Goal: Navigation & Orientation: Find specific page/section

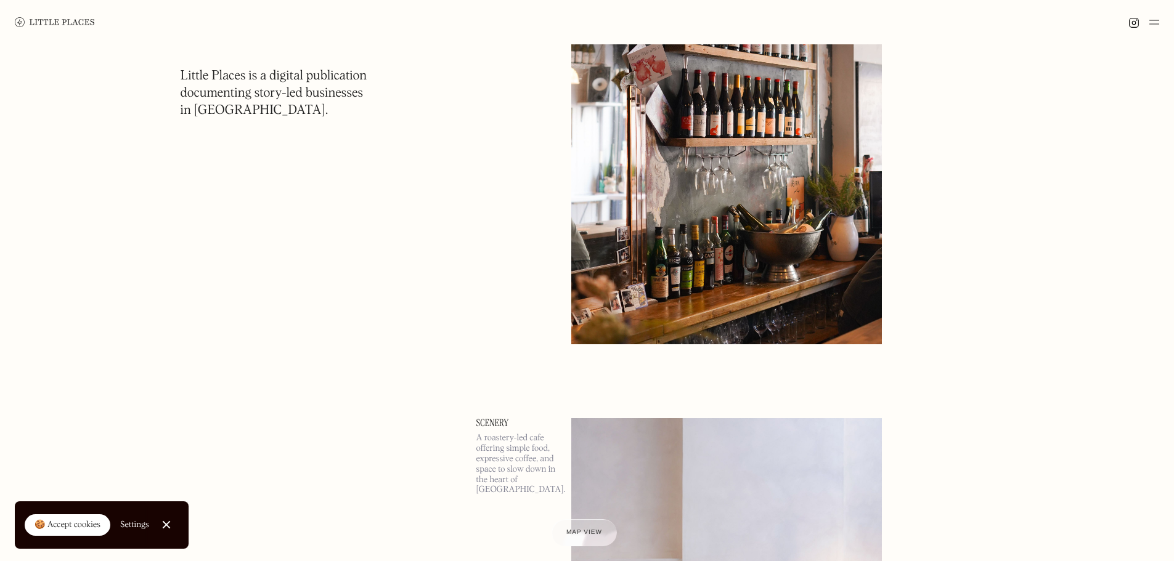
scroll to position [1294, 0]
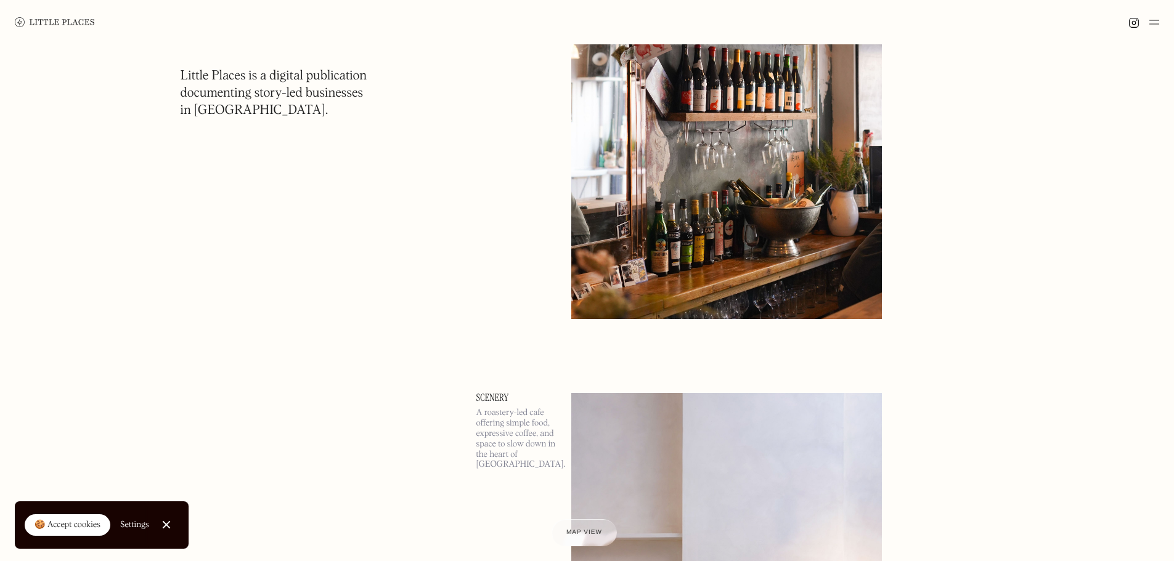
click at [28, 20] on img at bounding box center [55, 22] width 80 height 10
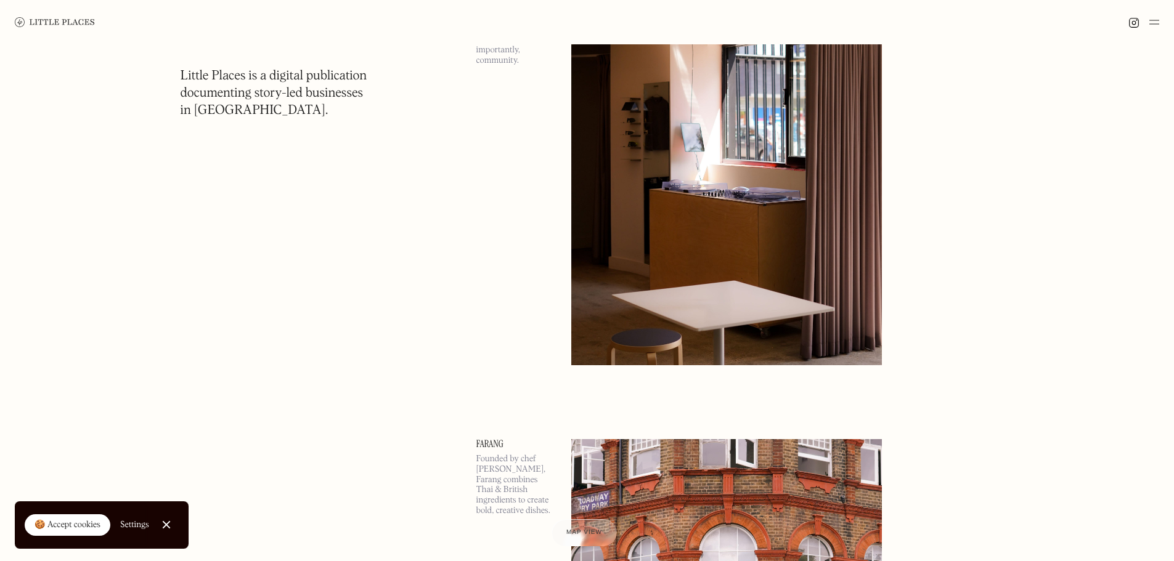
scroll to position [2526, 0]
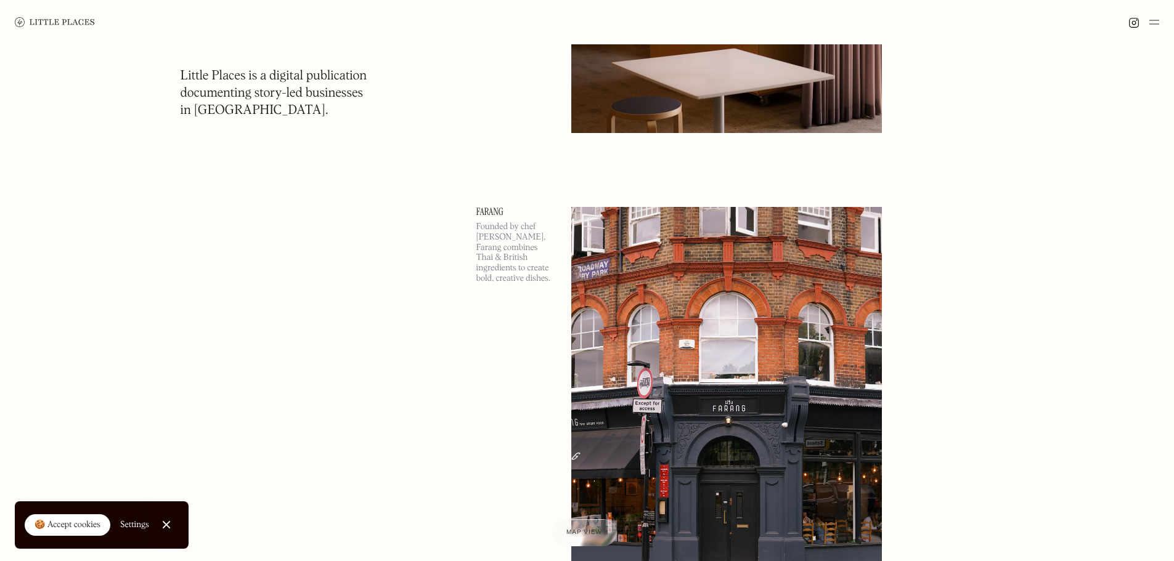
click at [1153, 25] on img at bounding box center [1154, 22] width 10 height 15
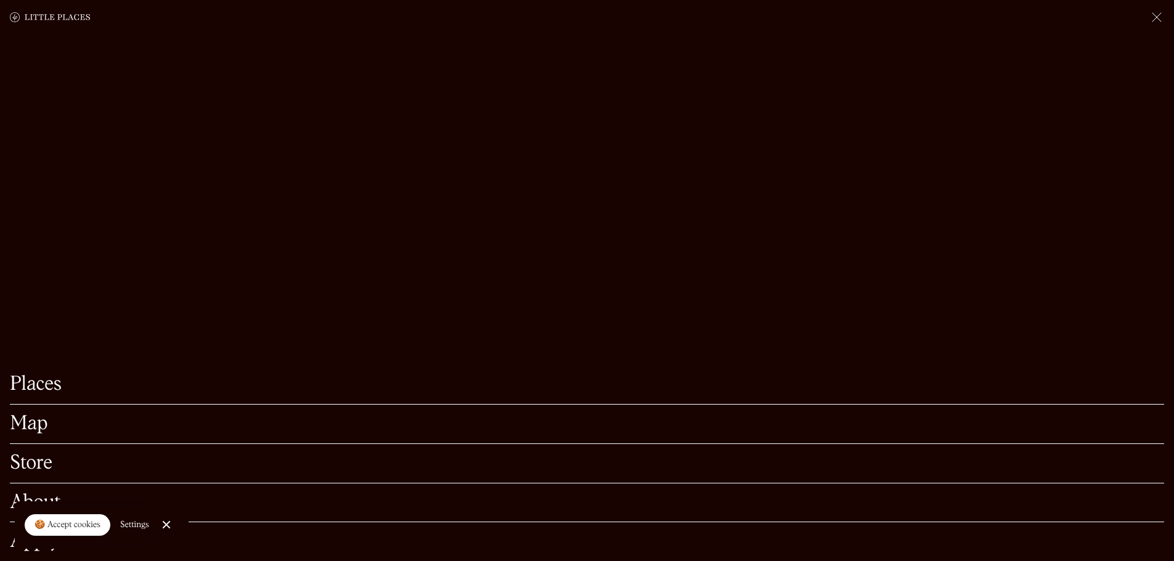
click at [43, 415] on link "Map" at bounding box center [587, 424] width 1154 height 19
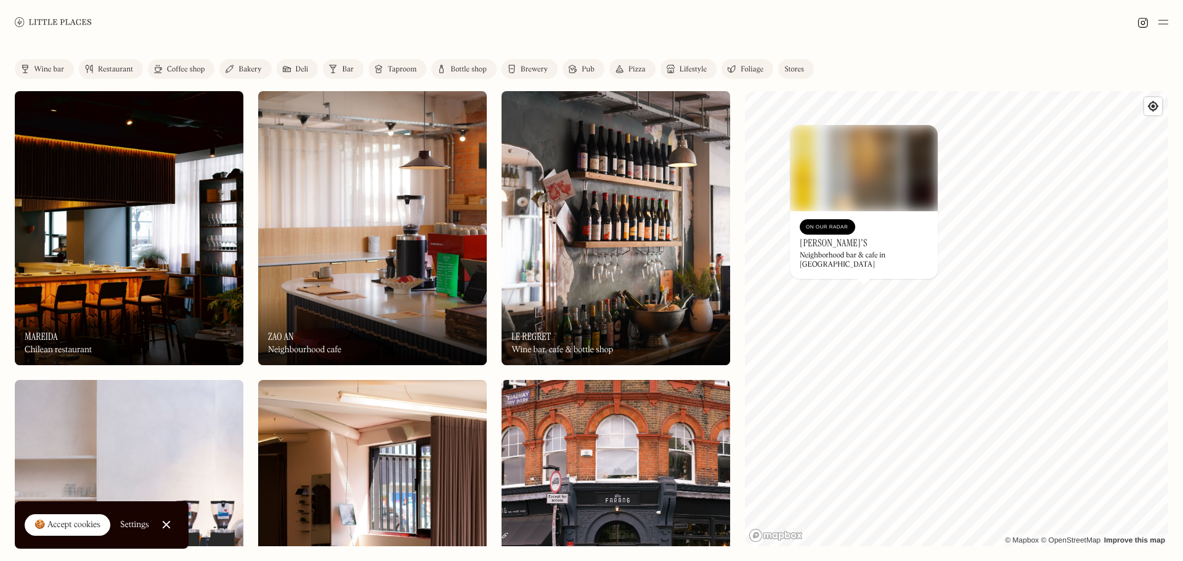
click at [854, 298] on div "© Mapbox © OpenStreetMap Improve this map On Our Radar Archie's Neighborhood ba…" at bounding box center [956, 318] width 423 height 455
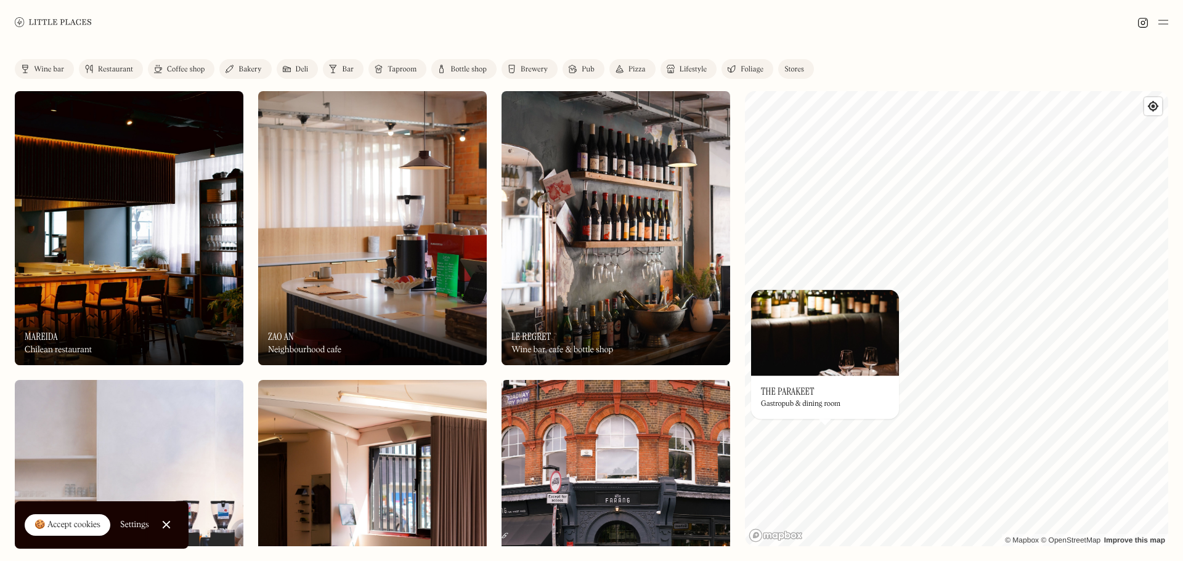
click at [1072, 63] on div "Label Wine bar Restaurant Coffee shop Bakery Deli Bar Taproom Bottle shop Brewe…" at bounding box center [591, 302] width 1183 height 517
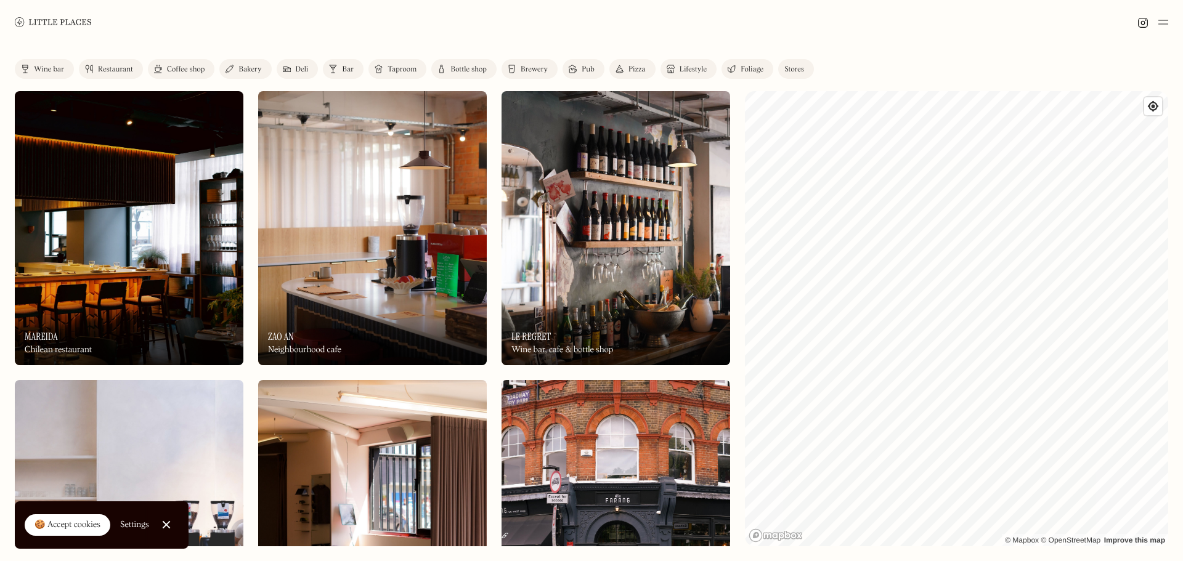
click at [1182, 427] on div "Label Wine bar Restaurant Coffee shop Bakery Deli Bar Taproom Bottle shop Brewe…" at bounding box center [591, 302] width 1183 height 517
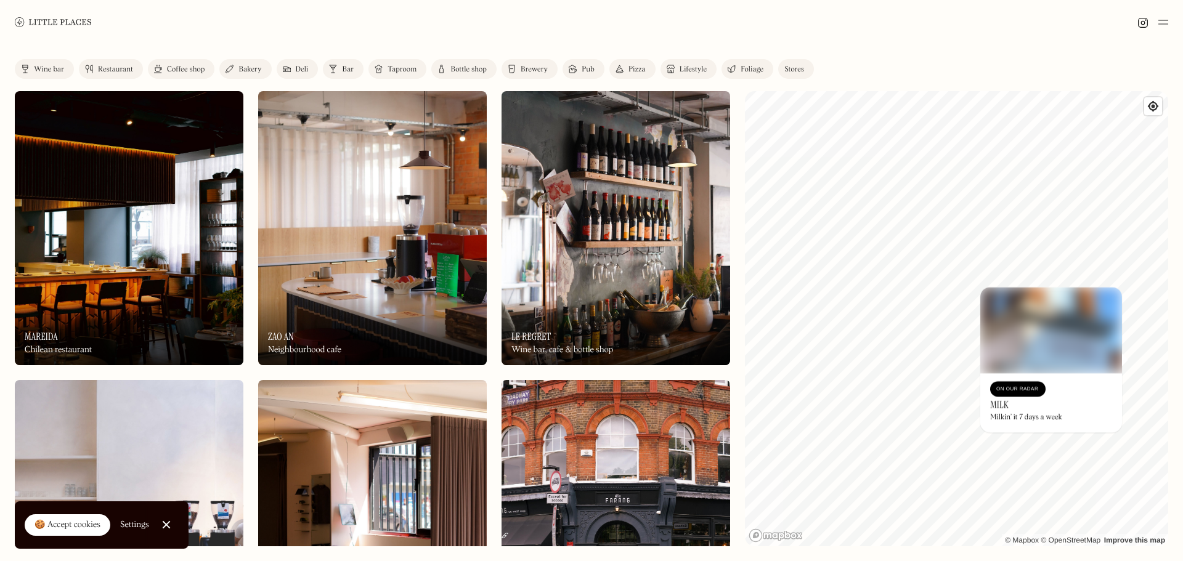
click at [1058, 394] on div "© Mapbox © OpenStreetMap Improve this map On Our Radar Milk Milkin’ it 7 days a…" at bounding box center [956, 318] width 423 height 455
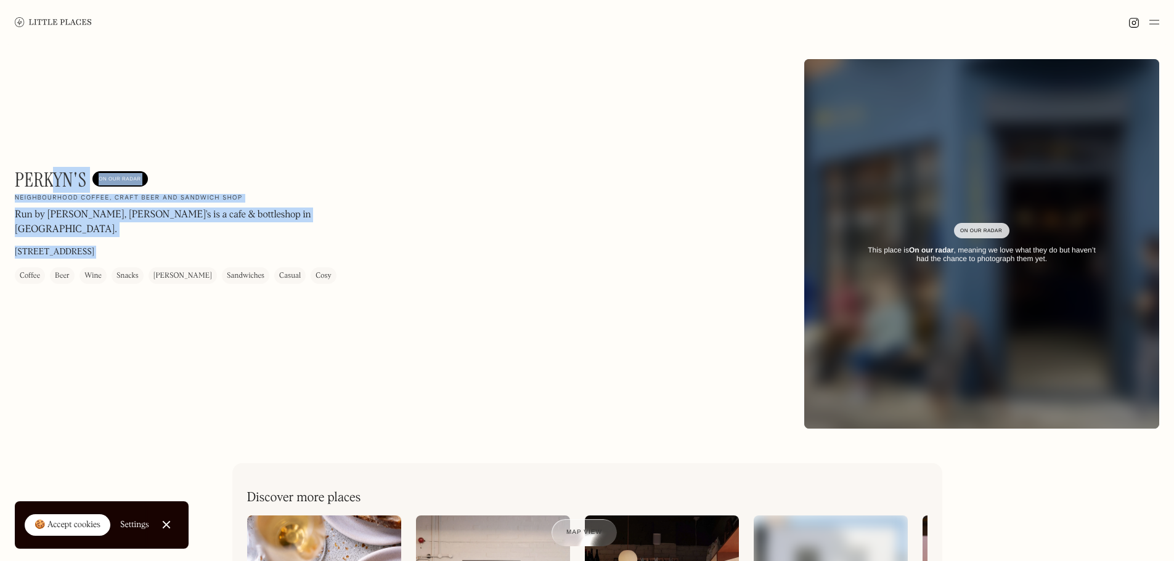
drag, startPoint x: 13, startPoint y: 182, endPoint x: 50, endPoint y: 179, distance: 37.0
click at [50, 179] on div "Perkyn's On Our Radar Neighbourhood coffee, craft beer and sandwich shop Run by…" at bounding box center [587, 243] width 1174 height 399
click at [50, 179] on h1 "Perkyn's" at bounding box center [50, 179] width 71 height 23
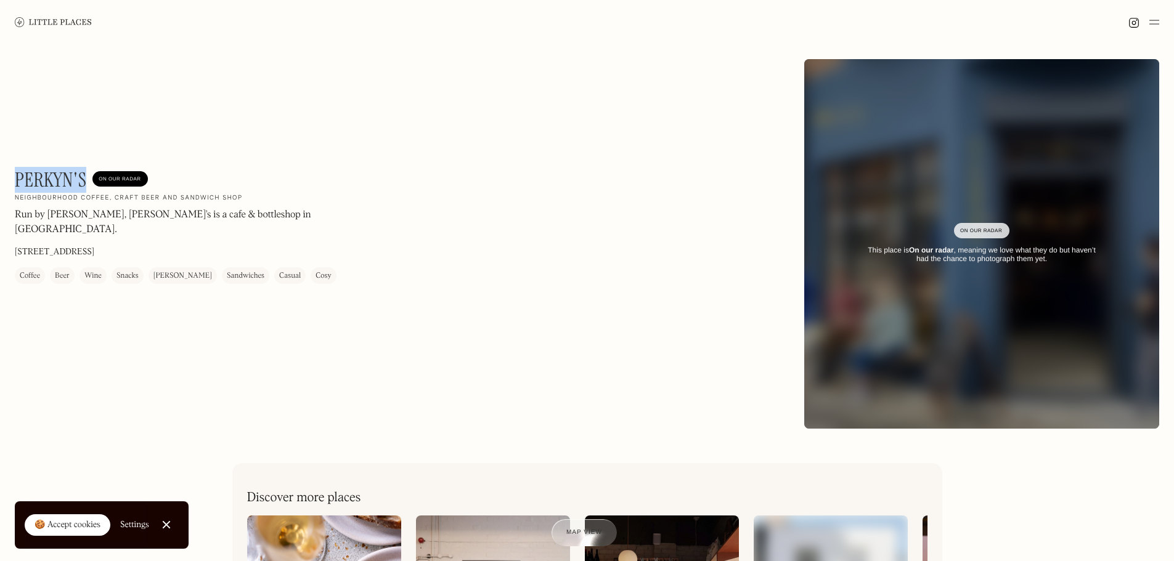
click at [50, 179] on h1 "Perkyn's" at bounding box center [50, 179] width 71 height 23
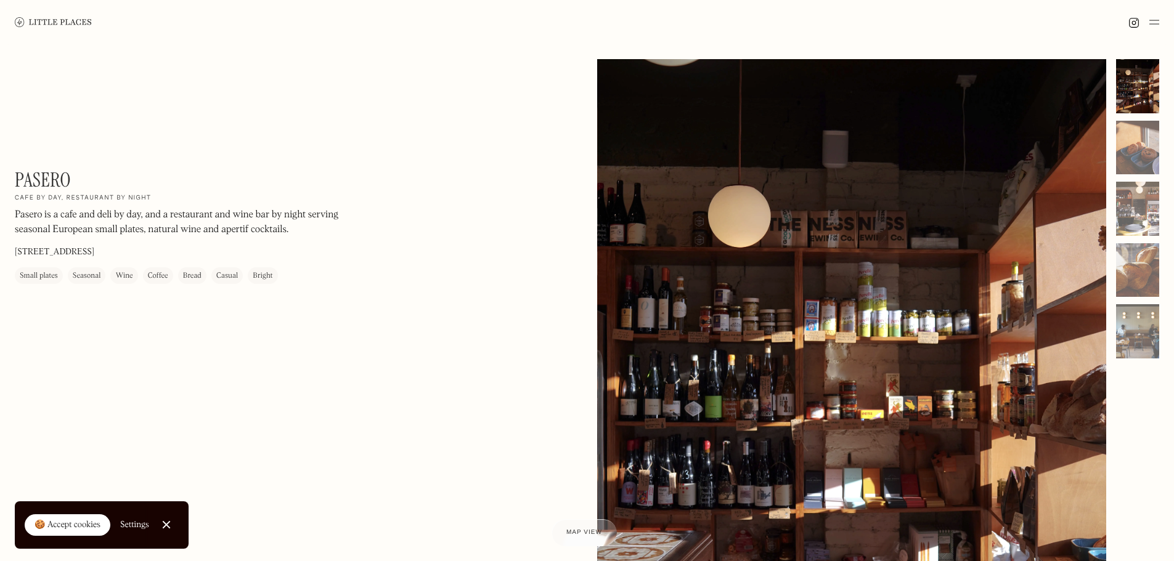
click at [48, 192] on h1 "Pasero" at bounding box center [43, 179] width 56 height 23
click at [49, 188] on h1 "Pasero" at bounding box center [43, 179] width 56 height 23
click at [49, 185] on h1 "Pasero" at bounding box center [43, 179] width 56 height 23
copy h1 "Pasero"
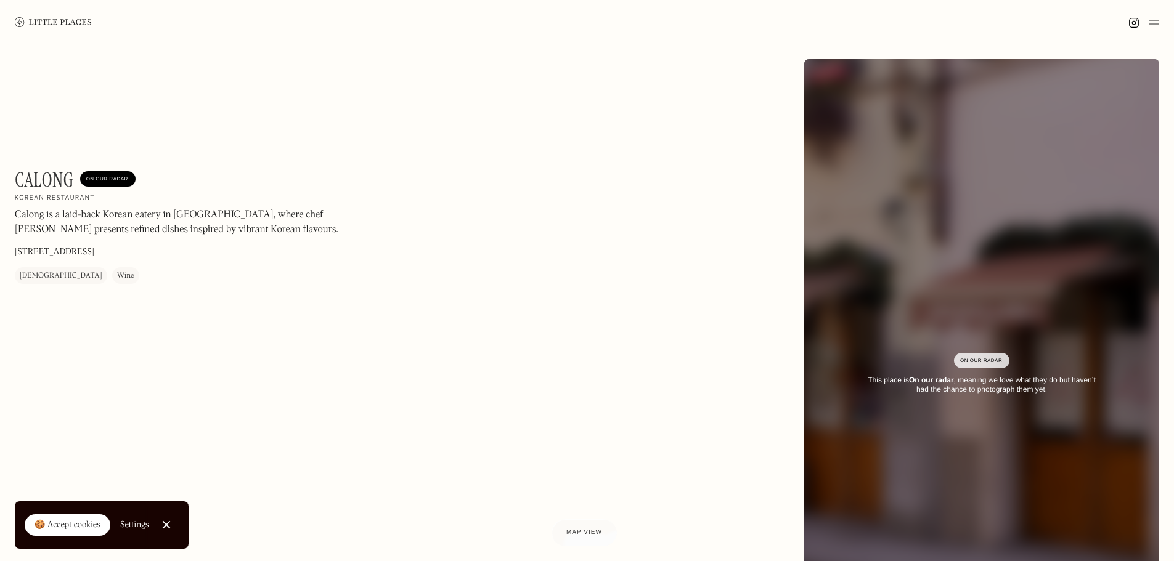
click at [36, 177] on h1 "Calong" at bounding box center [44, 179] width 59 height 23
copy h1 "Calong"
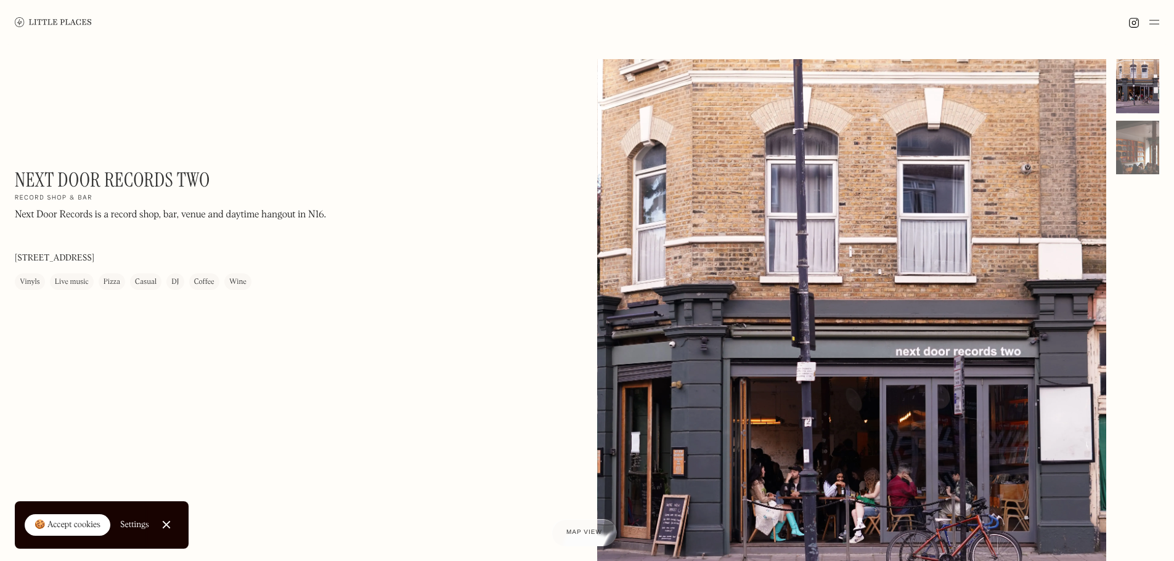
click at [139, 172] on h1 "Next Door Records Two" at bounding box center [112, 179] width 195 height 23
click at [136, 172] on h1 "Next Door Records Two" at bounding box center [112, 179] width 195 height 23
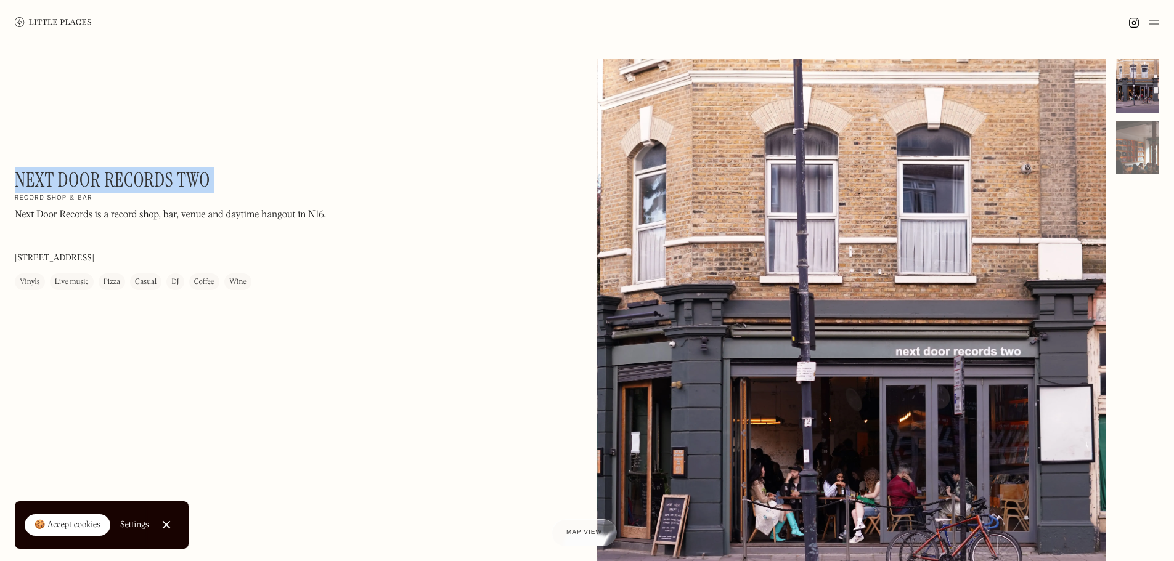
click at [136, 172] on h1 "Next Door Records Two" at bounding box center [112, 179] width 195 height 23
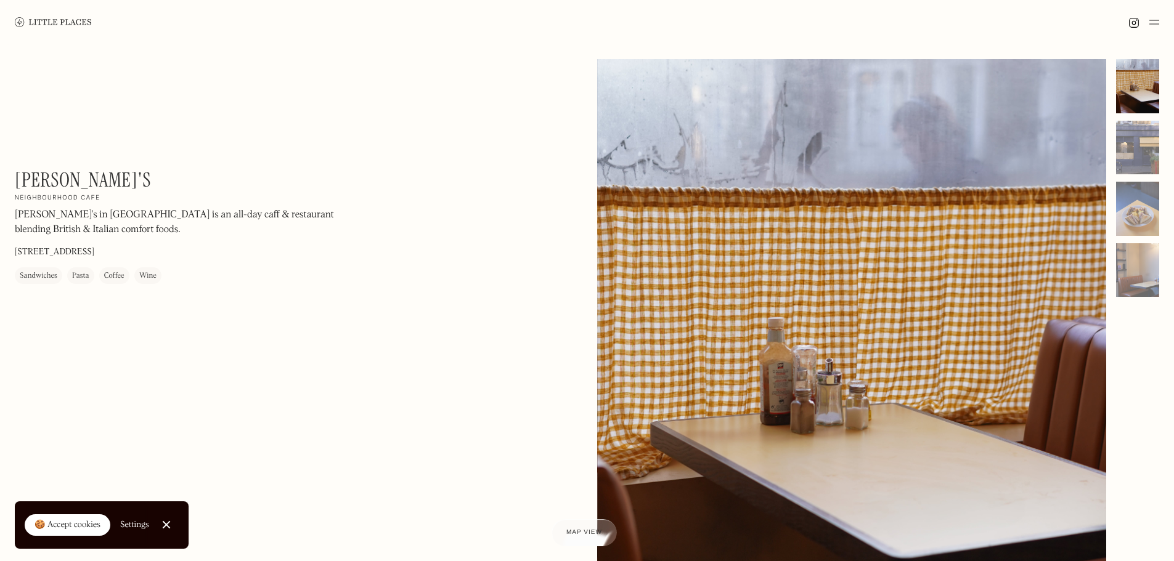
click at [52, 184] on h1 "[PERSON_NAME]'s" at bounding box center [83, 179] width 136 height 23
copy h1 "[PERSON_NAME]'s"
